Goal: Book appointment/travel/reservation

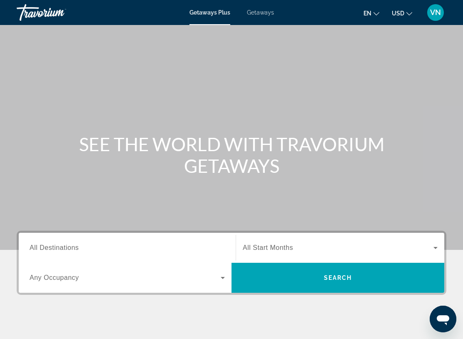
click at [256, 10] on span "Getaways" at bounding box center [260, 12] width 27 height 7
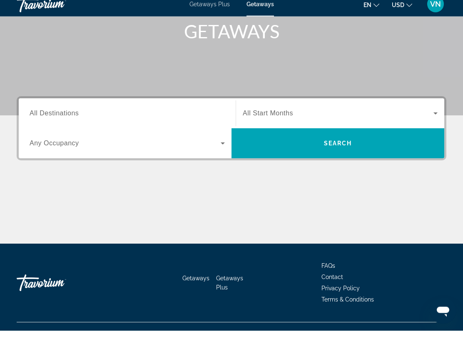
scroll to position [126, 0]
click at [391, 142] on span "Search widget" at bounding box center [337, 152] width 213 height 20
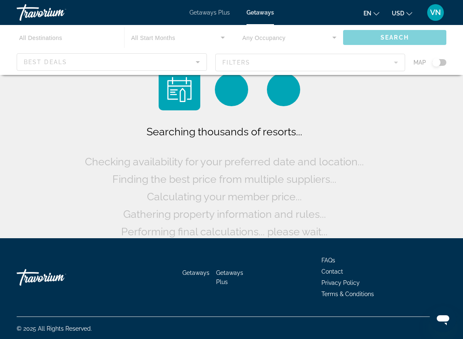
scroll to position [8, 0]
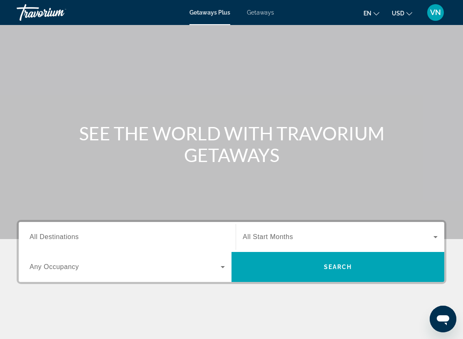
scroll to position [9, 0]
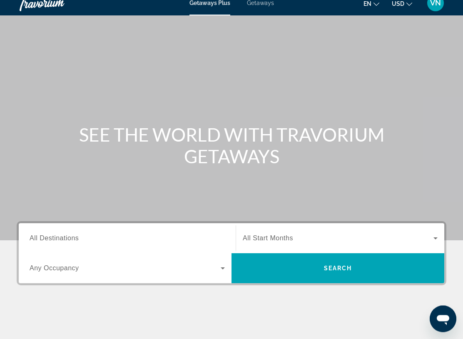
click at [257, 3] on span "Getaways" at bounding box center [260, 3] width 27 height 7
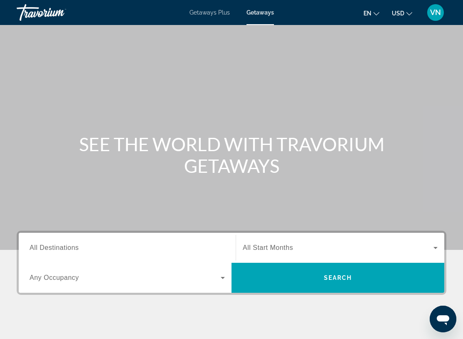
click at [299, 277] on span "Search widget" at bounding box center [337, 278] width 213 height 20
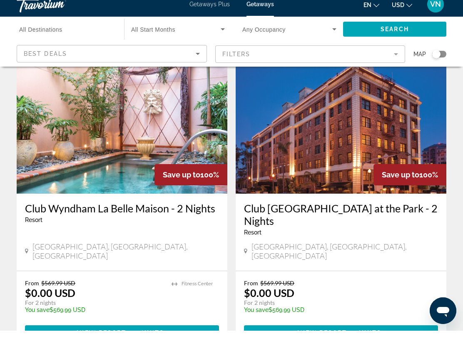
scroll to position [654, 0]
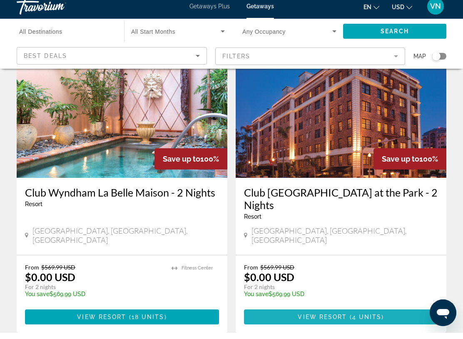
click at [324, 313] on span "Main content" at bounding box center [341, 323] width 194 height 20
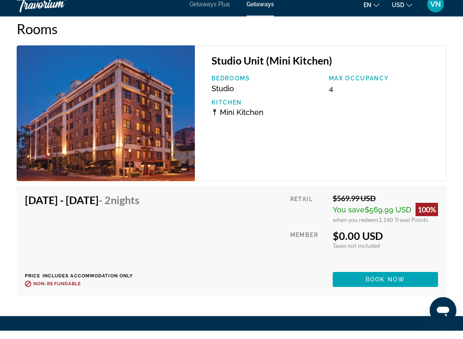
scroll to position [1567, 0]
click at [381, 283] on span "Main content" at bounding box center [385, 288] width 105 height 20
